Goal: Transaction & Acquisition: Book appointment/travel/reservation

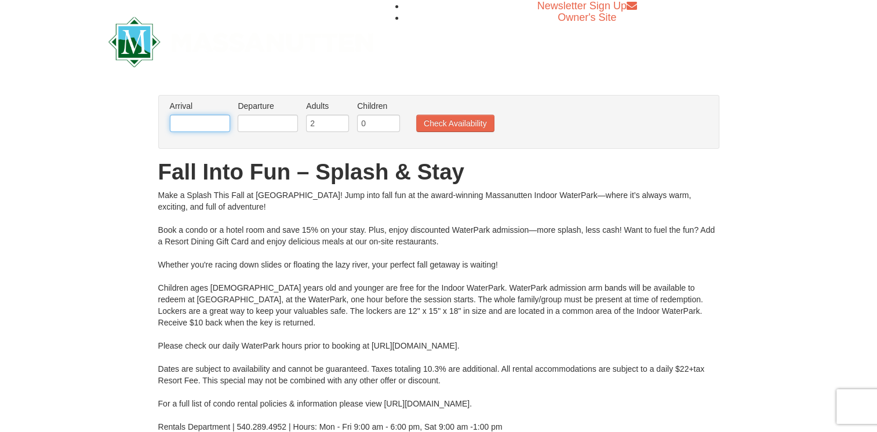
click at [203, 123] on input "text" at bounding box center [200, 123] width 60 height 17
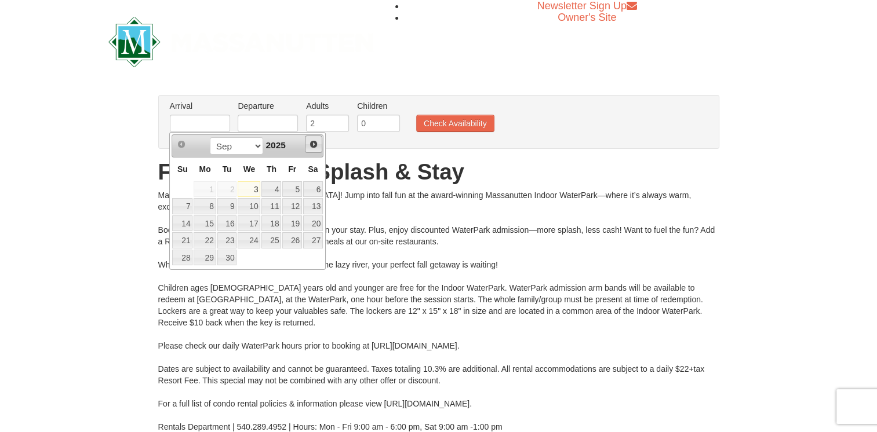
click at [313, 143] on span "Next" at bounding box center [313, 144] width 9 height 9
click at [295, 224] on link "17" at bounding box center [292, 224] width 20 height 16
type input "[DATE]"
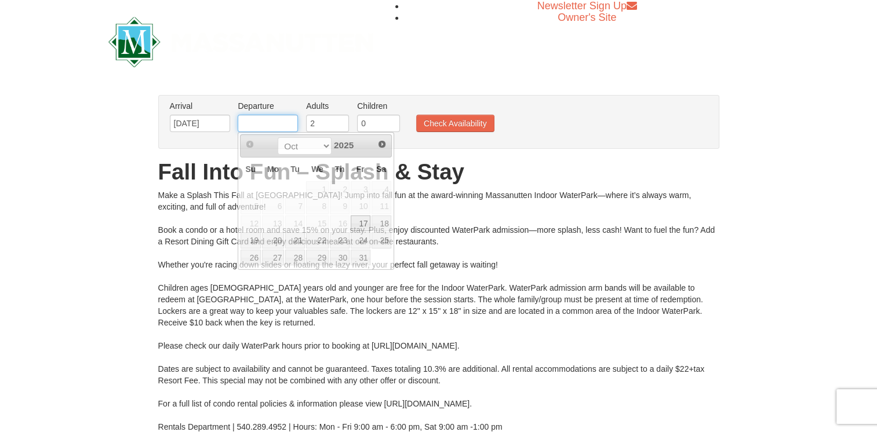
click at [264, 127] on input "text" at bounding box center [268, 123] width 60 height 17
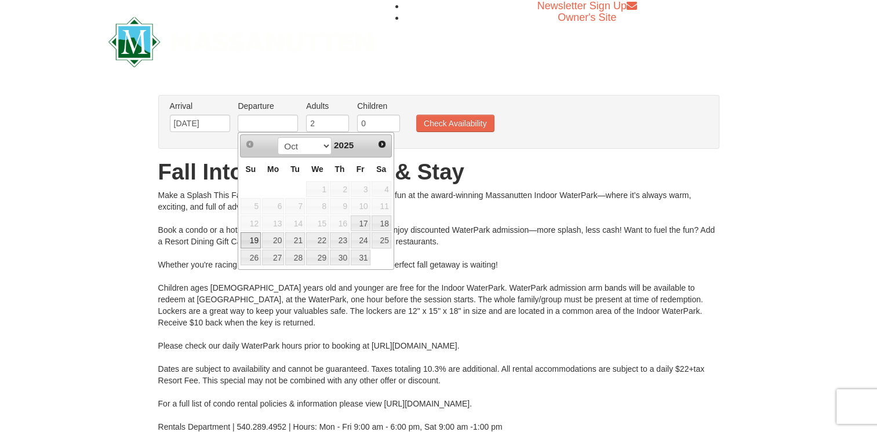
click at [253, 239] on link "19" at bounding box center [251, 240] width 20 height 16
type input "[DATE]"
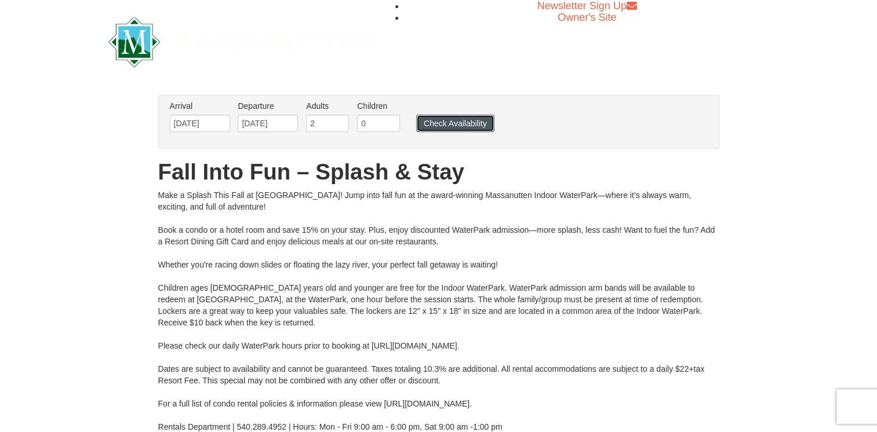
click at [455, 126] on button "Check Availability" at bounding box center [455, 123] width 78 height 17
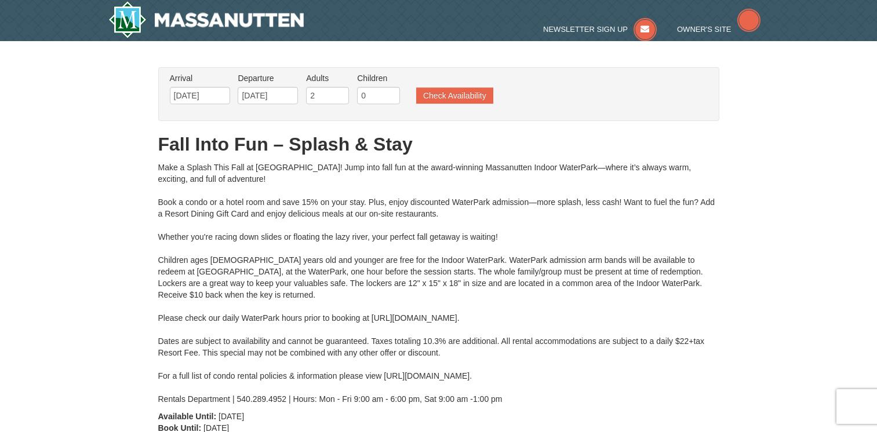
type input "[DATE]"
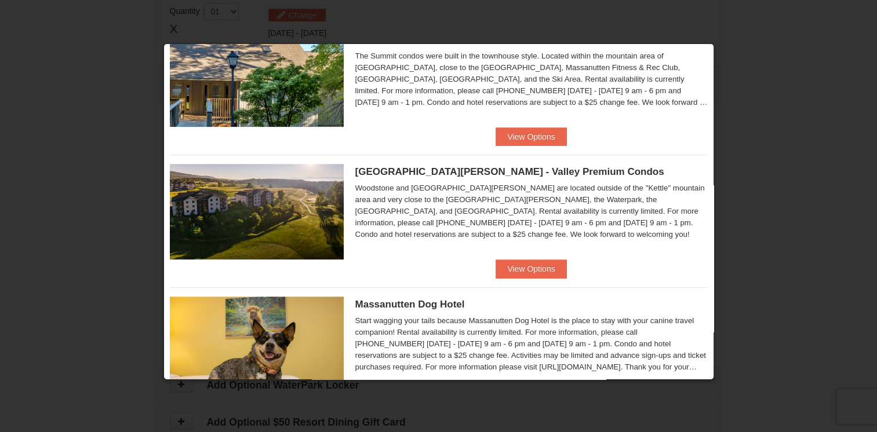
scroll to position [504, 0]
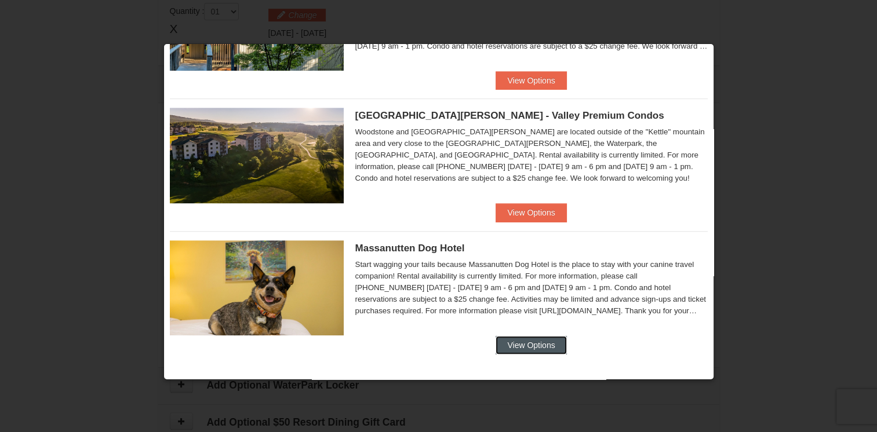
click at [522, 351] on button "View Options" at bounding box center [531, 345] width 71 height 19
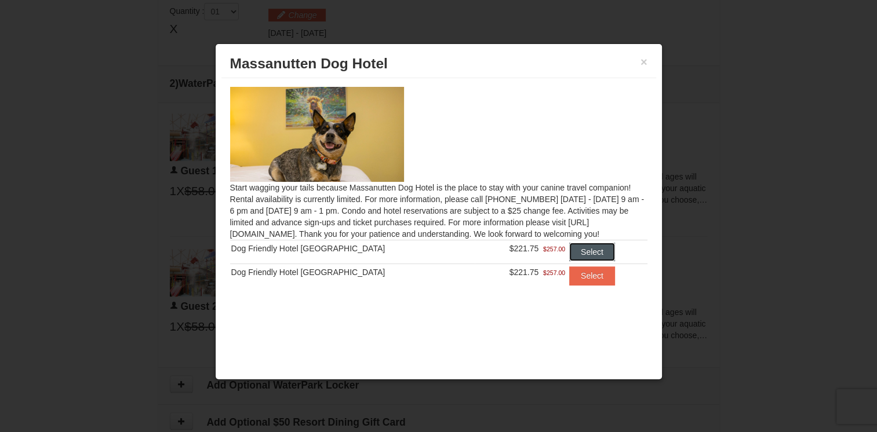
click at [590, 252] on button "Select" at bounding box center [592, 252] width 46 height 19
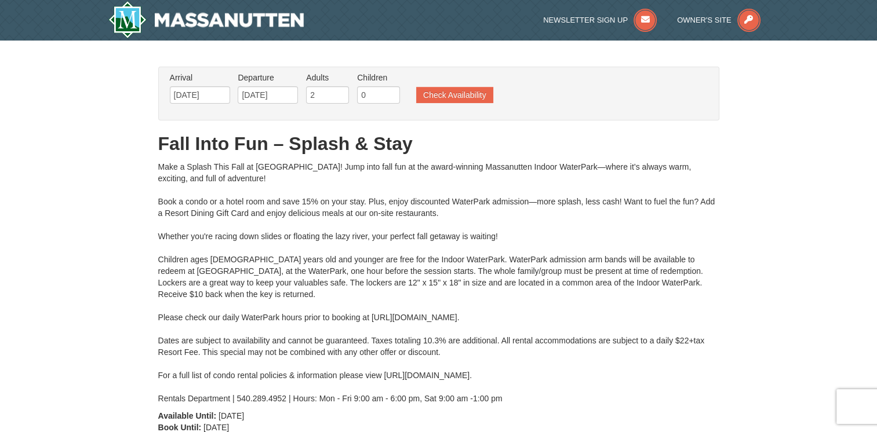
scroll to position [0, 0]
